Goal: Transaction & Acquisition: Purchase product/service

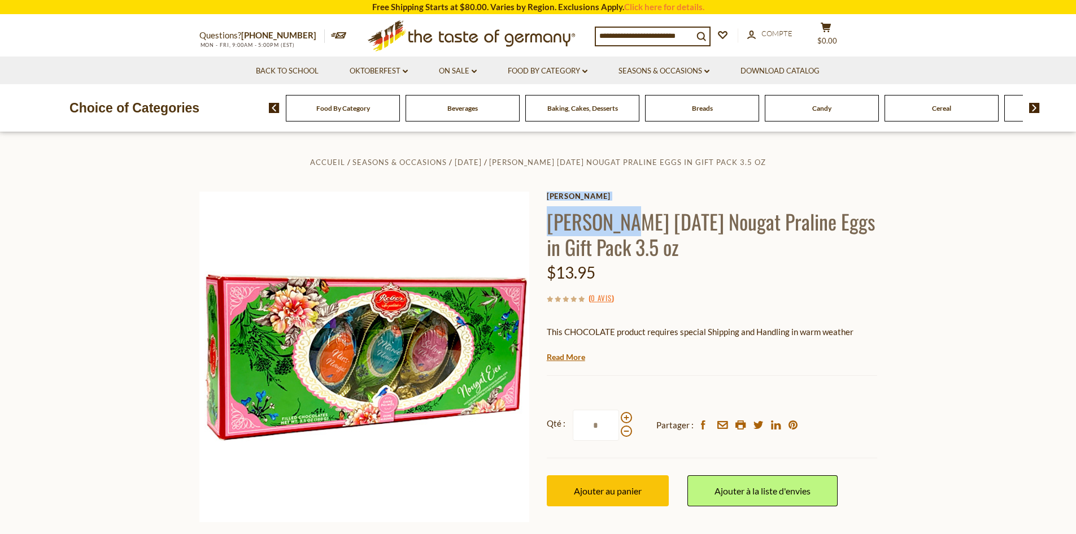
drag, startPoint x: 546, startPoint y: 220, endPoint x: 623, endPoint y: 216, distance: 77.5
click at [623, 216] on div "Accueil Seasons & Occasions [DATE] [PERSON_NAME] [DATE] Nougat Praline Eggs in …" at bounding box center [538, 372] width 695 height 435
click at [671, 281] on div "$13.95" at bounding box center [712, 272] width 331 height 27
drag, startPoint x: 540, startPoint y: 220, endPoint x: 575, endPoint y: 219, distance: 35.1
click at [575, 219] on div "Accueil Seasons & Occasions [DATE] [PERSON_NAME] [DATE] Nougat Praline Eggs in …" at bounding box center [538, 372] width 695 height 435
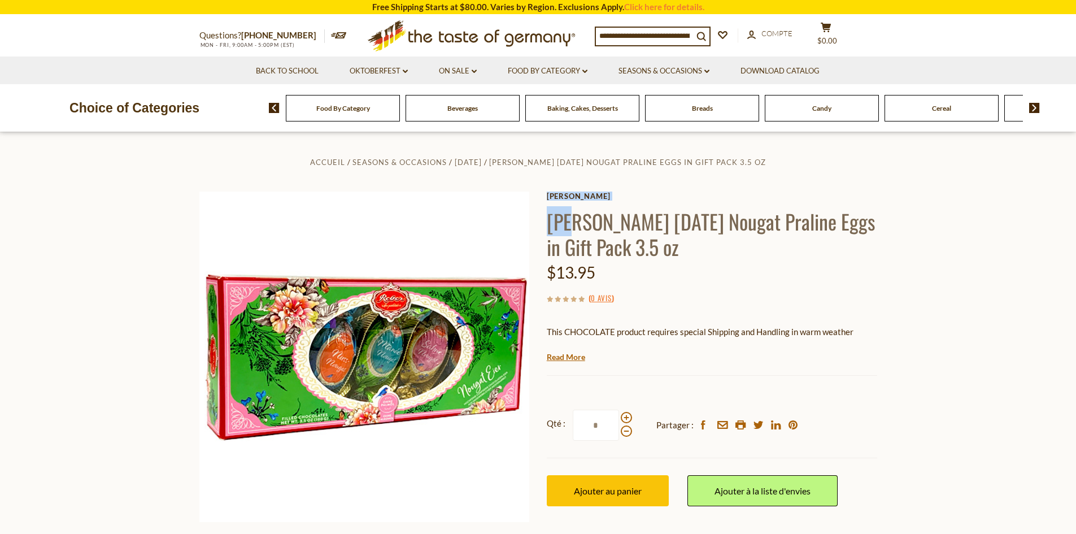
click at [575, 219] on h1 "[PERSON_NAME] [DATE] Nougat Praline Eggs in Gift Pack 3.5 oz" at bounding box center [712, 234] width 331 height 51
drag, startPoint x: 551, startPoint y: 221, endPoint x: 635, endPoint y: 225, distance: 83.8
click at [635, 225] on h1 "[PERSON_NAME] [DATE] Nougat Praline Eggs in Gift Pack 3.5 oz" at bounding box center [712, 234] width 331 height 51
click at [628, 244] on h1 "[PERSON_NAME] [DATE] Nougat Praline Eggs in Gift Pack 3.5 oz" at bounding box center [712, 234] width 331 height 51
drag, startPoint x: 542, startPoint y: 223, endPoint x: 698, endPoint y: 223, distance: 156.5
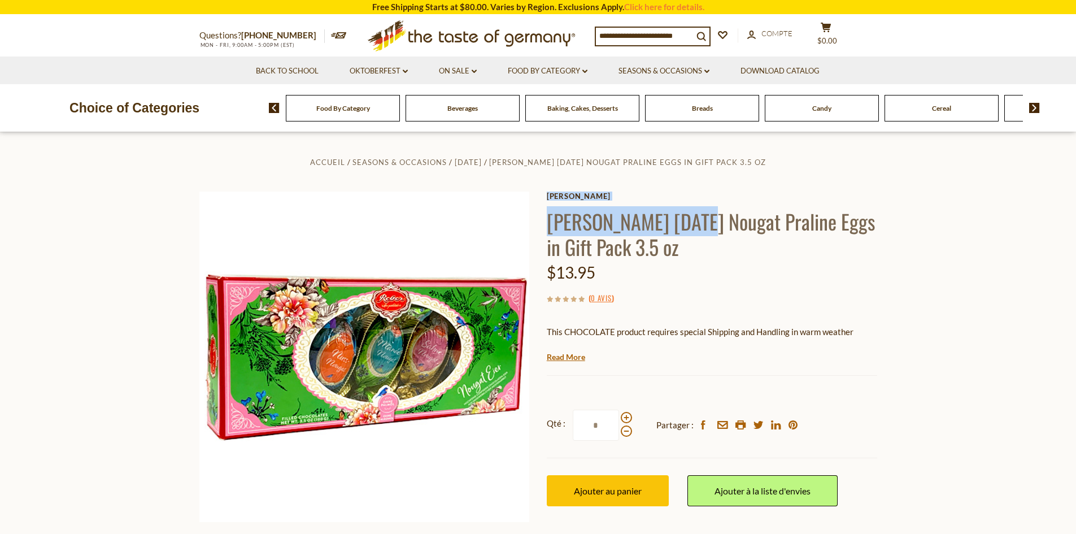
click at [698, 223] on div "Accueil Seasons & Occasions [DATE] [PERSON_NAME] [DATE] Nougat Praline Eggs in …" at bounding box center [538, 372] width 695 height 435
copy div "[PERSON_NAME] [DATE] Nougat"
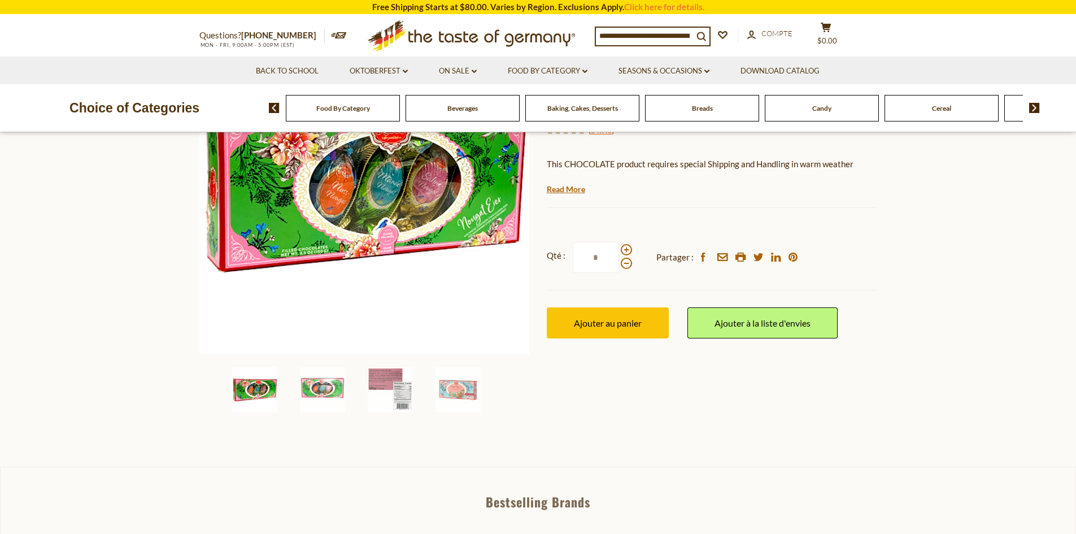
scroll to position [339, 0]
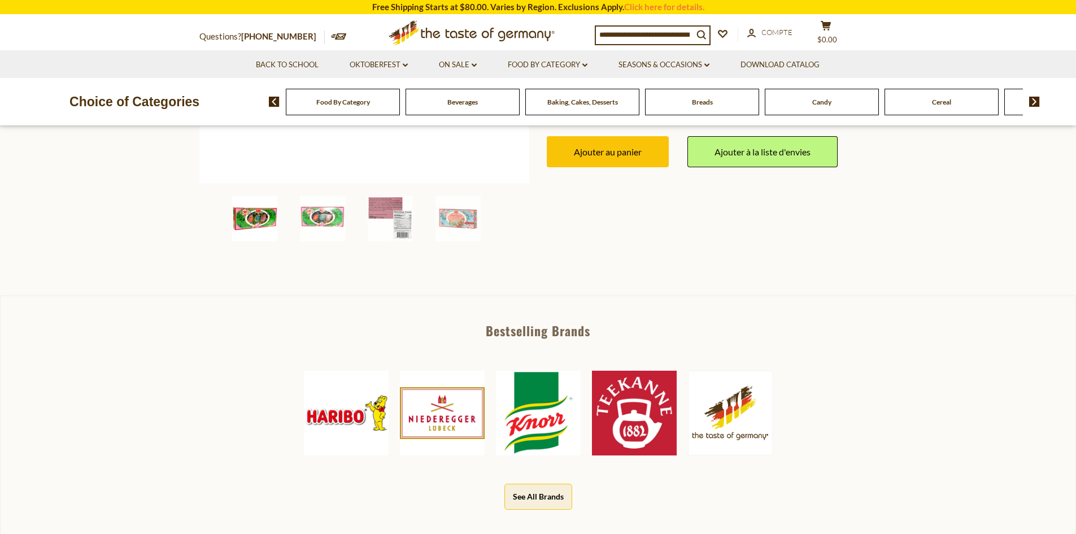
click at [265, 225] on img at bounding box center [254, 218] width 45 height 45
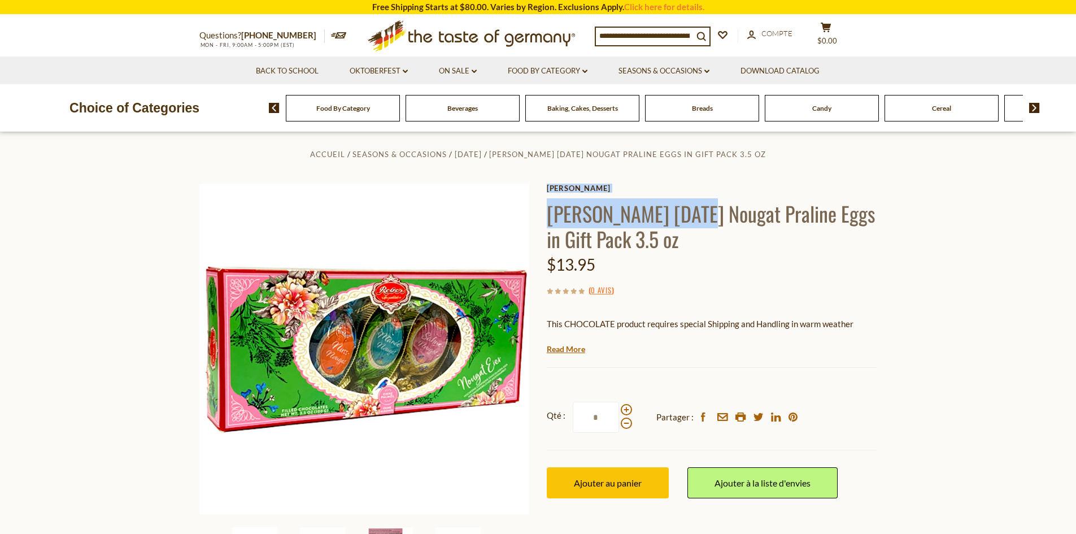
scroll to position [0, 0]
